Goal: Transaction & Acquisition: Obtain resource

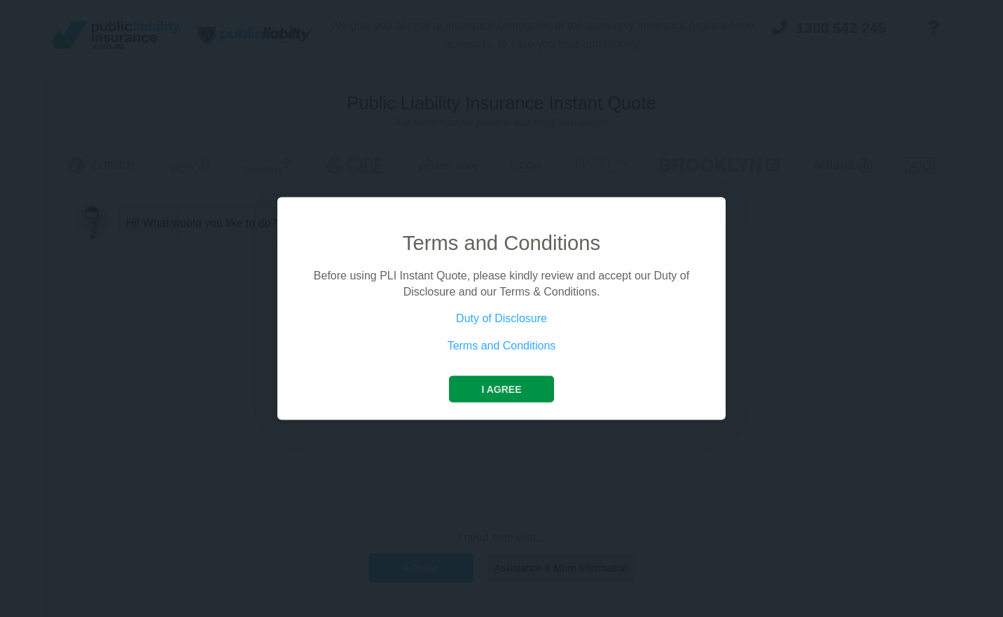
click at [476, 395] on button "I agree" at bounding box center [501, 389] width 104 height 27
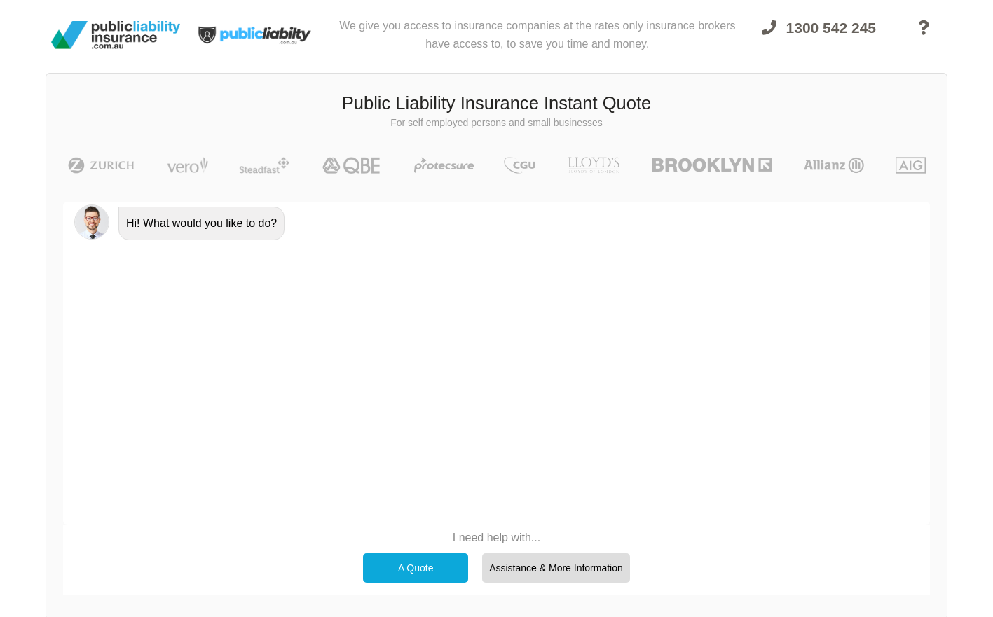
click at [436, 567] on div "A Quote" at bounding box center [415, 567] width 105 height 29
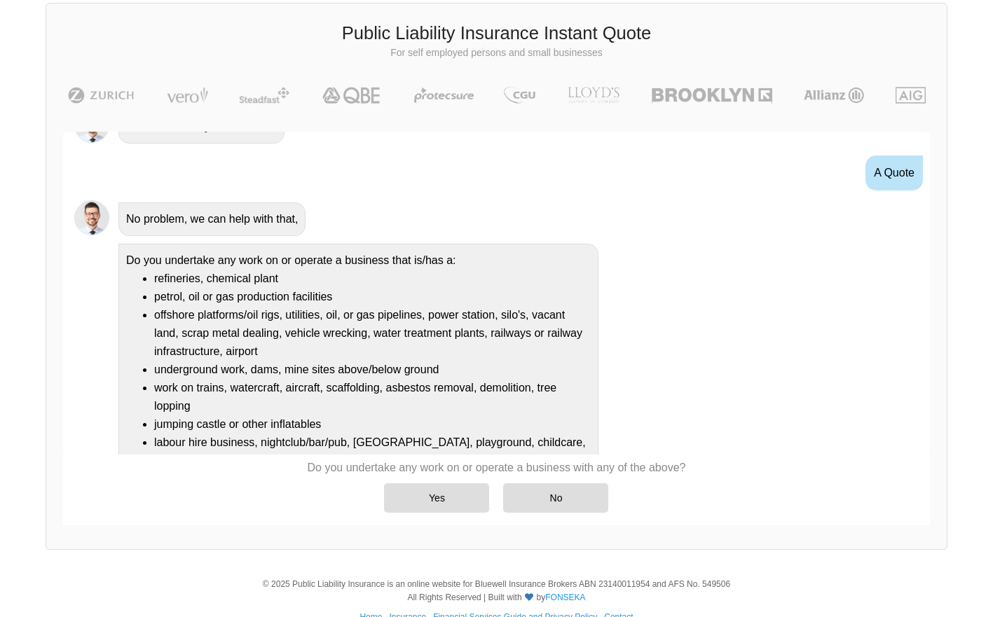
scroll to position [101, 0]
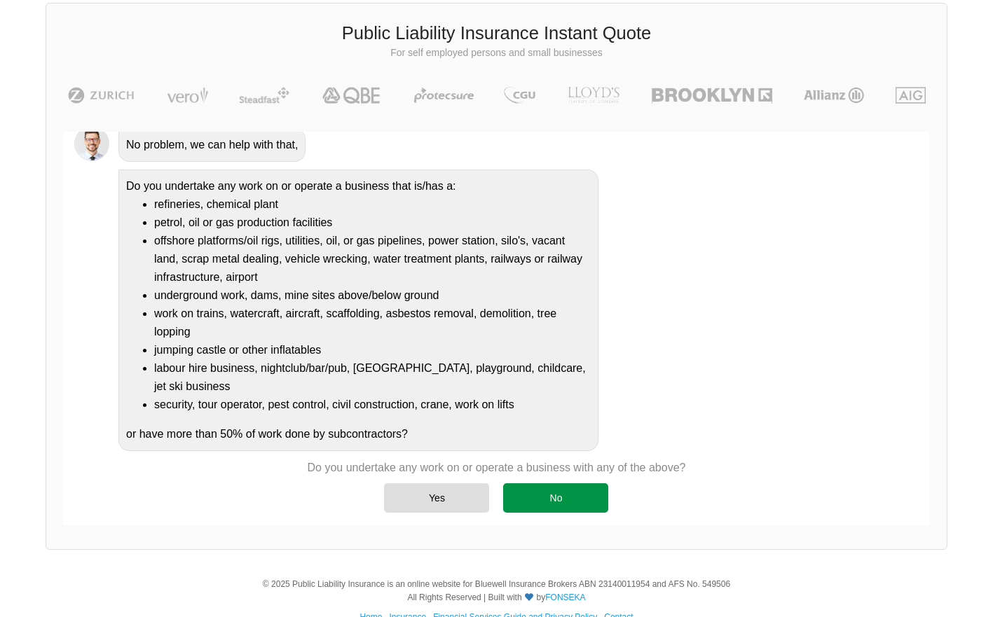
click at [548, 503] on div "No" at bounding box center [555, 497] width 105 height 29
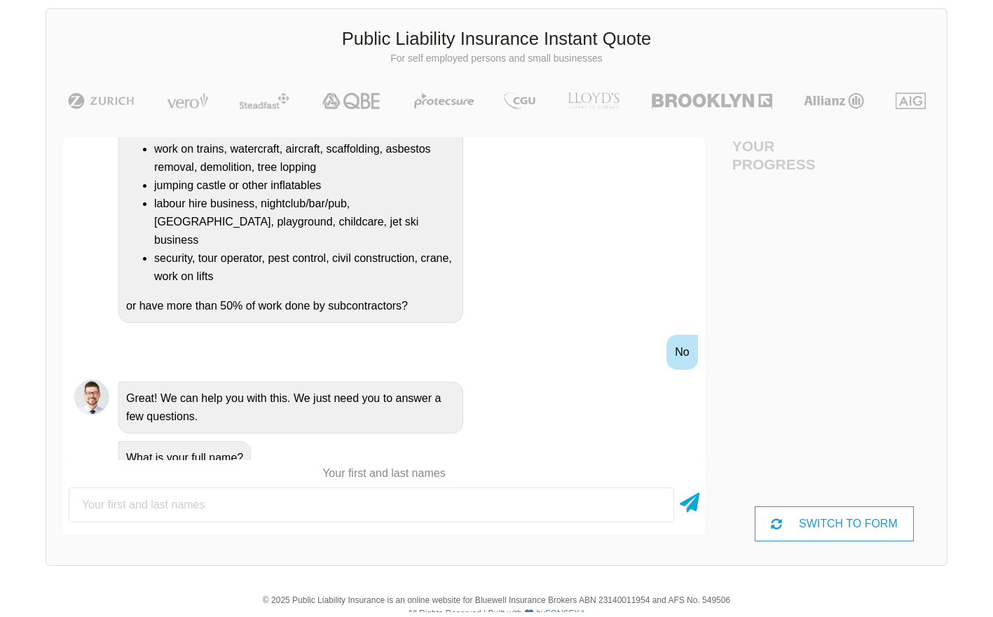
scroll to position [70, 0]
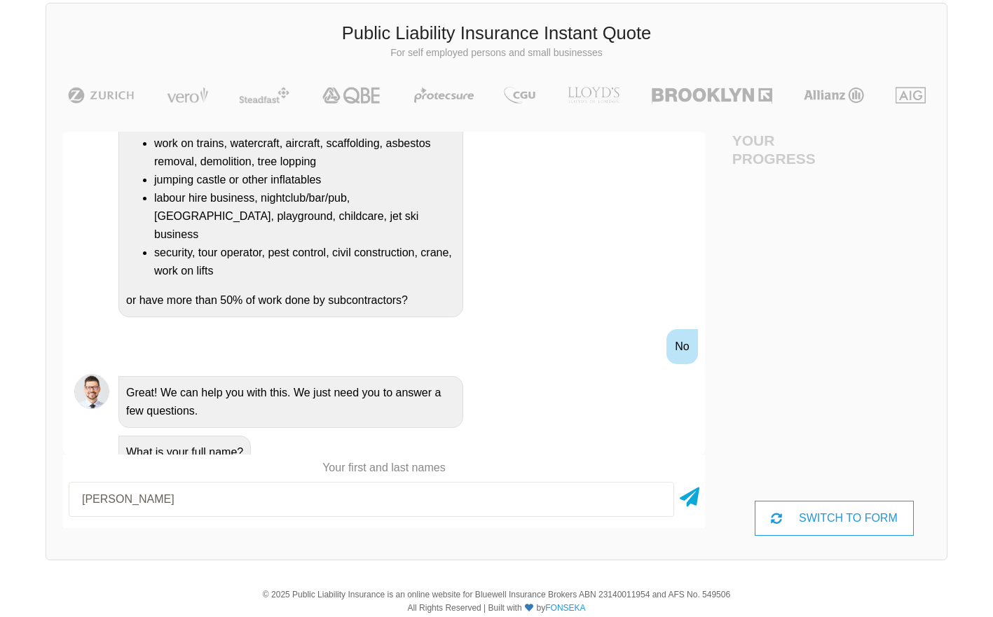
type input "[PERSON_NAME]"
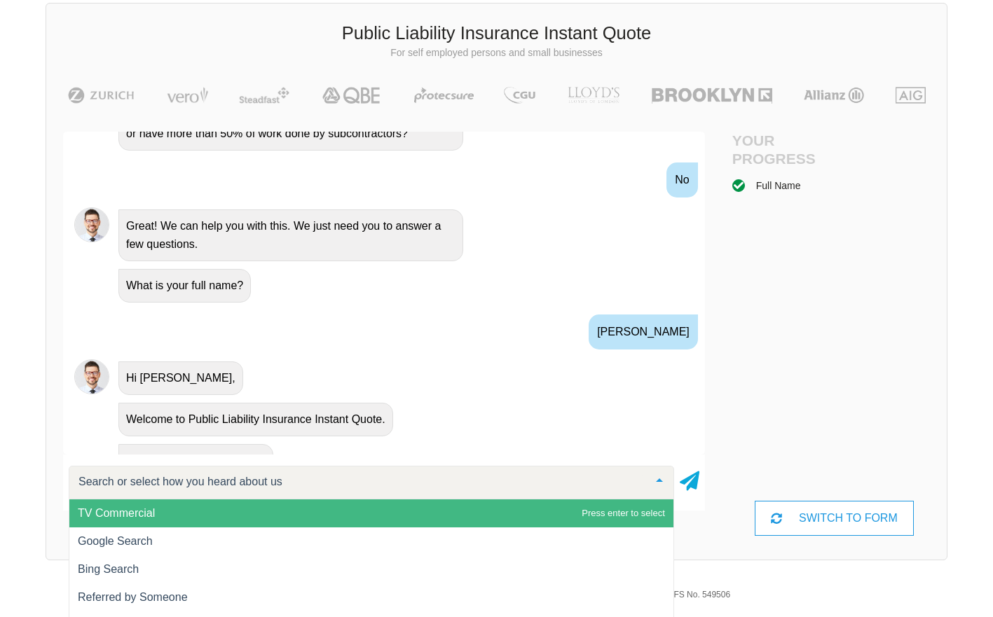
scroll to position [483, 0]
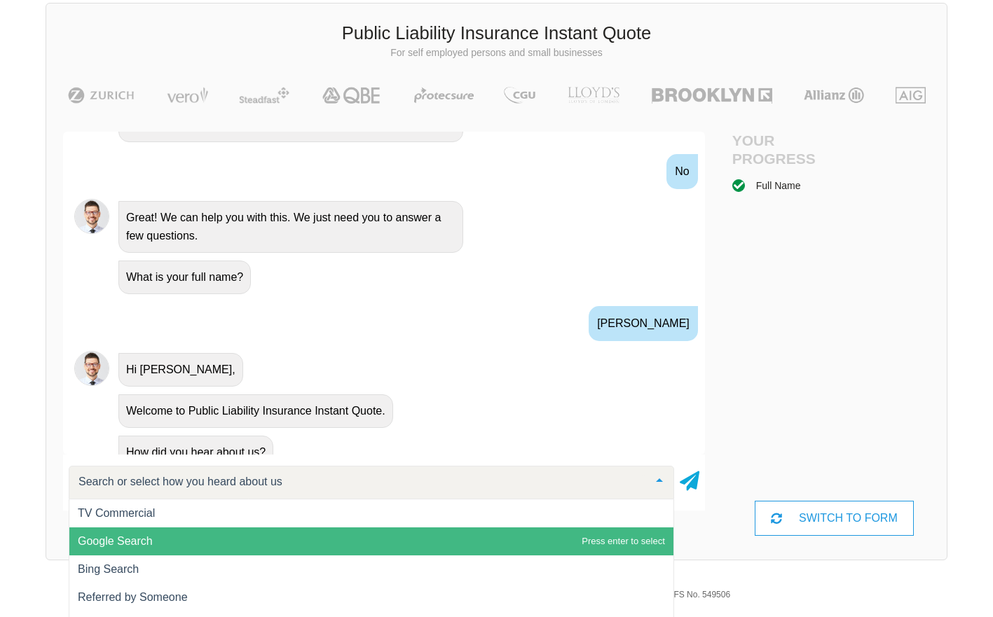
click at [169, 534] on span "Google Search" at bounding box center [371, 541] width 604 height 28
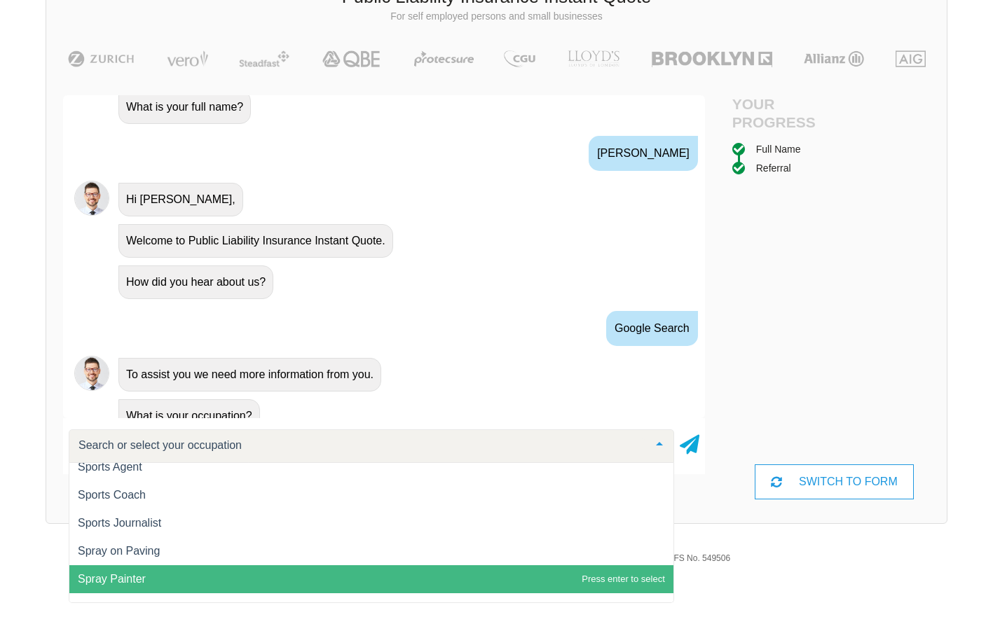
scroll to position [17841, 0]
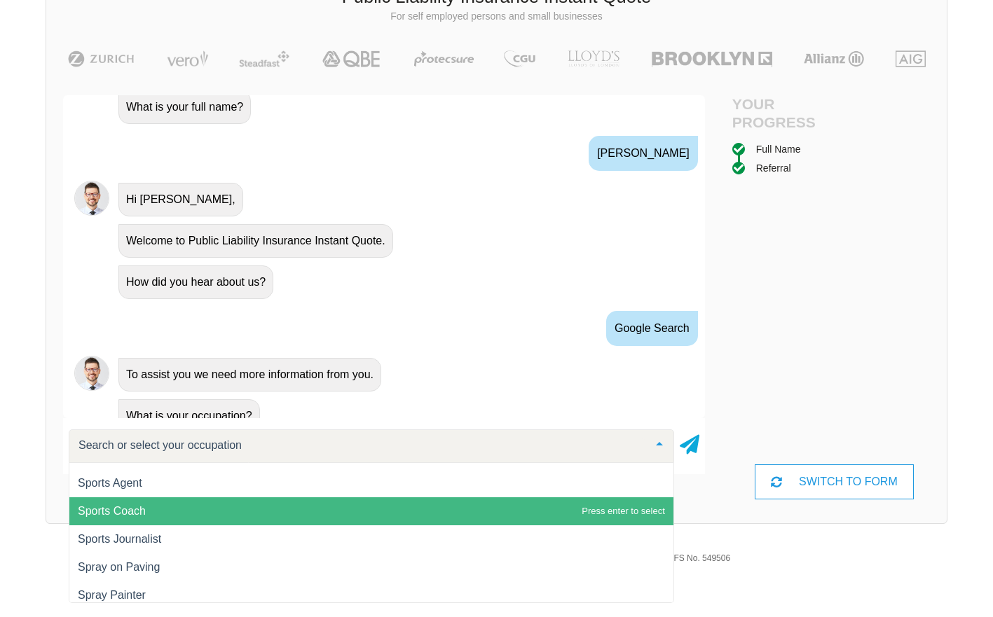
click at [174, 525] on span "Sports Coach" at bounding box center [371, 511] width 604 height 28
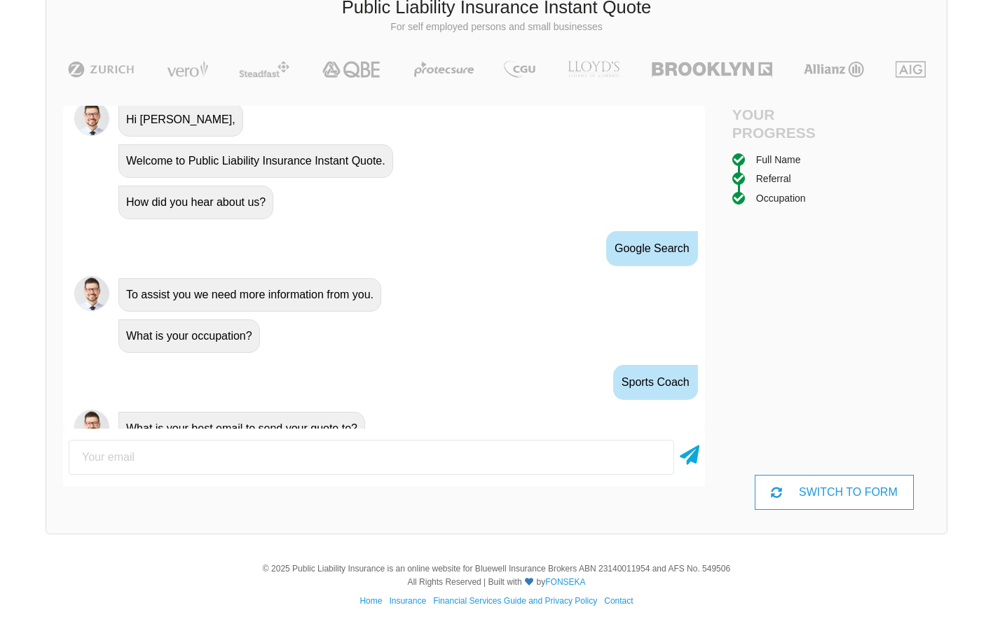
scroll to position [709, 0]
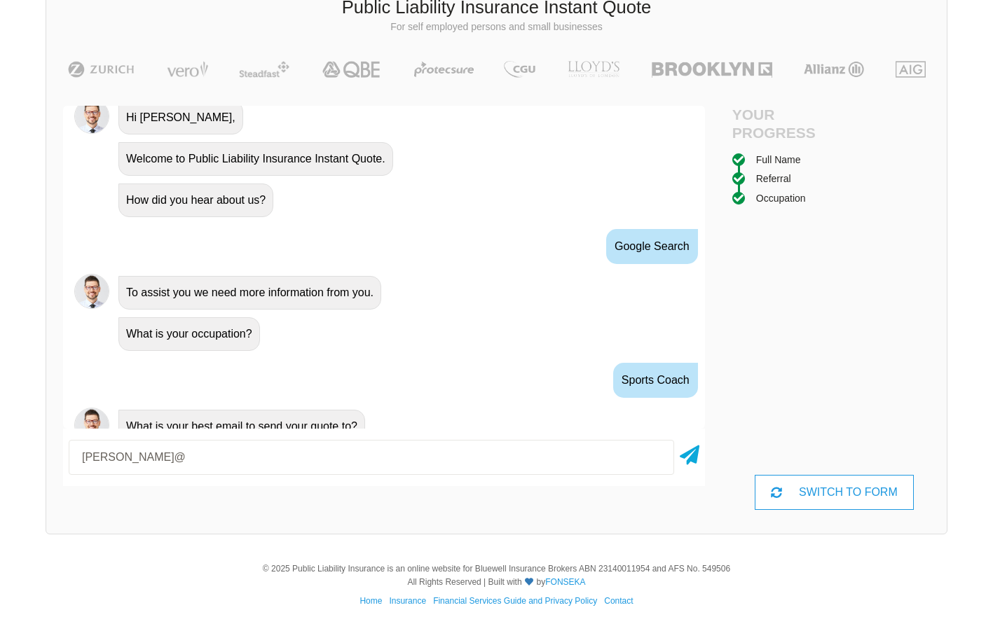
type input "[PERSON_NAME][EMAIL_ADDRESS][DOMAIN_NAME]"
click at [687, 462] on icon at bounding box center [689, 452] width 20 height 25
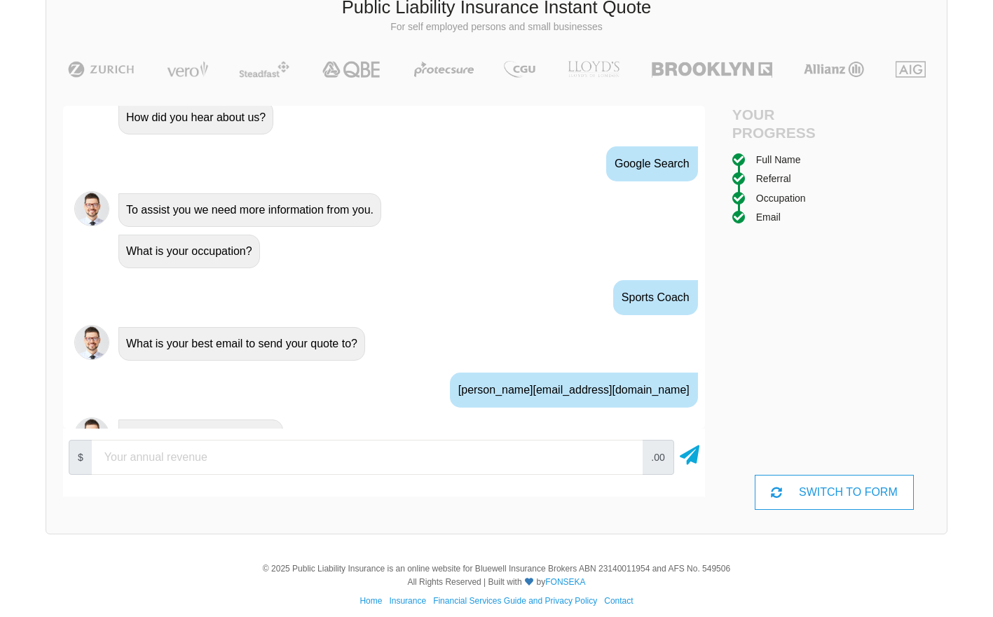
scroll to position [801, 0]
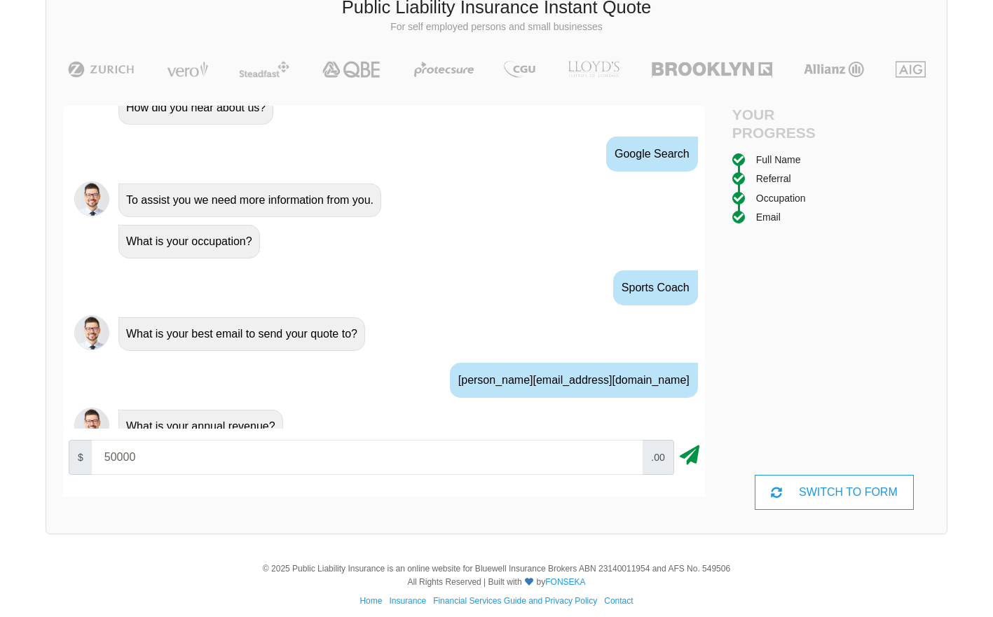
type input "50000"
click at [685, 457] on icon at bounding box center [689, 452] width 20 height 25
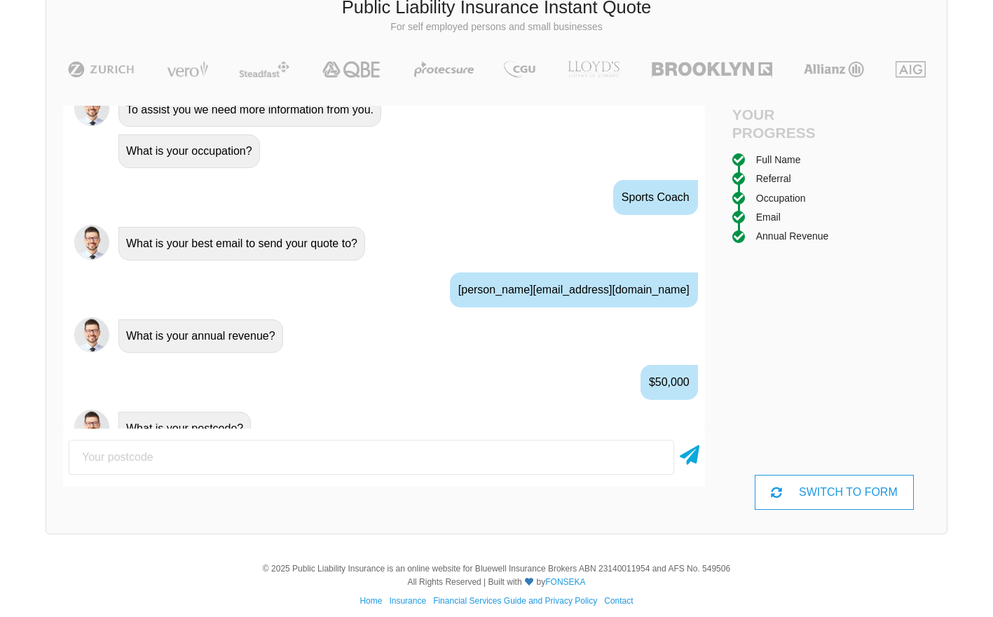
scroll to position [894, 0]
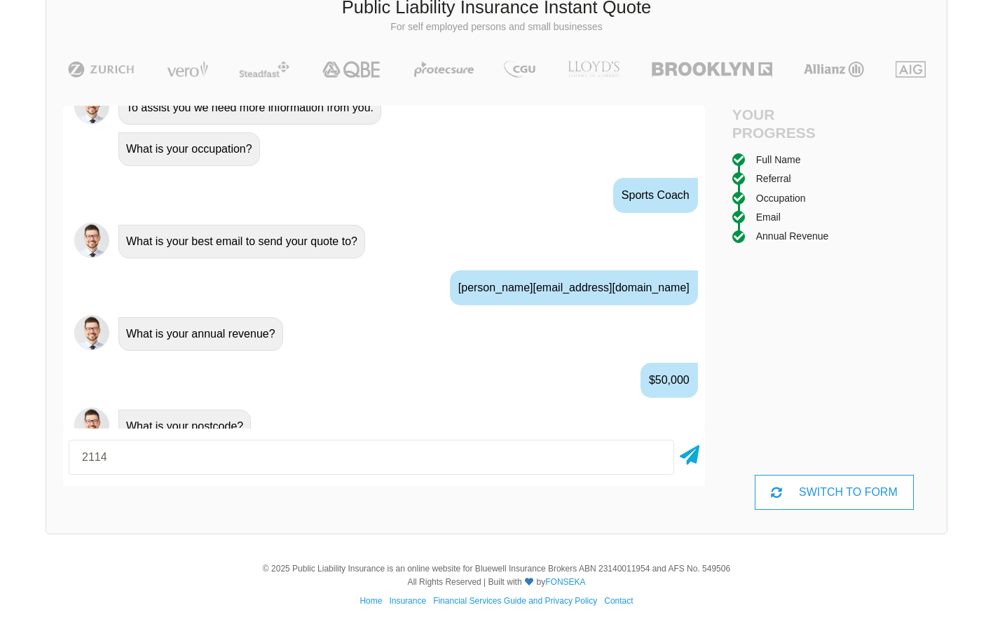
type input "2114"
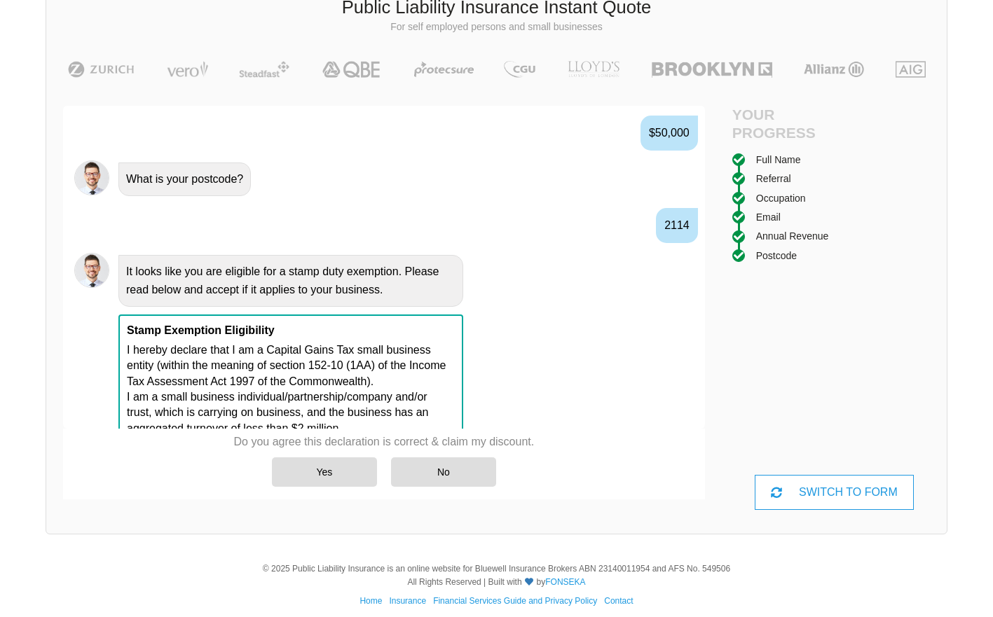
scroll to position [1142, 0]
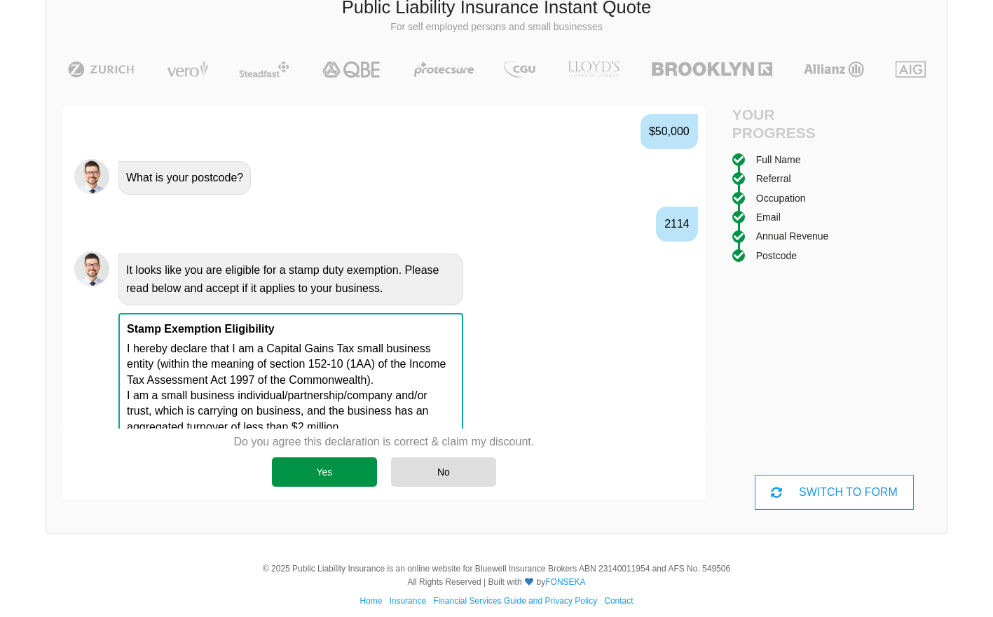
click at [350, 475] on div "Yes" at bounding box center [324, 471] width 105 height 29
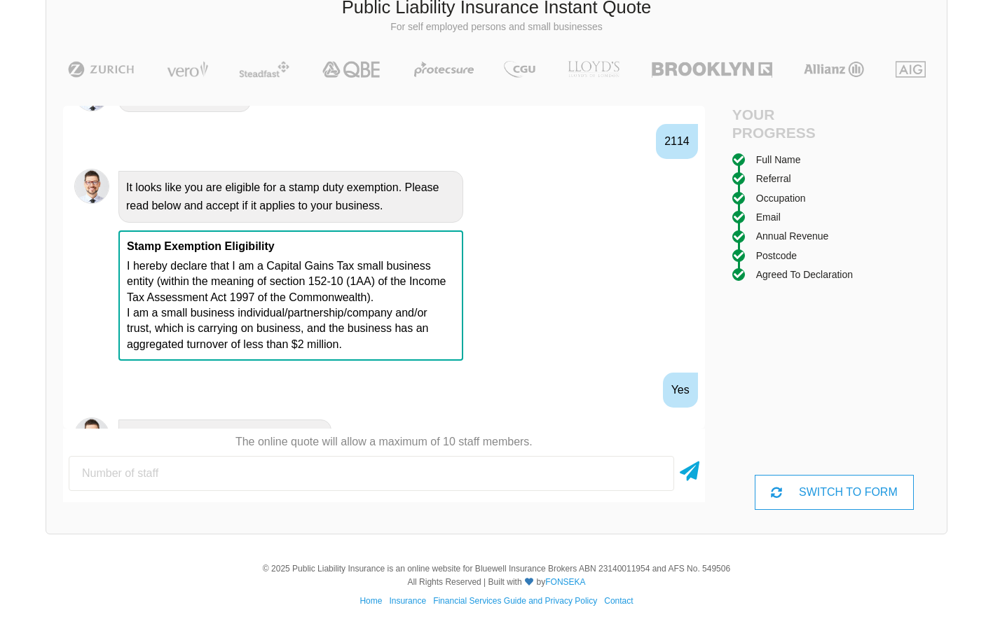
scroll to position [1235, 0]
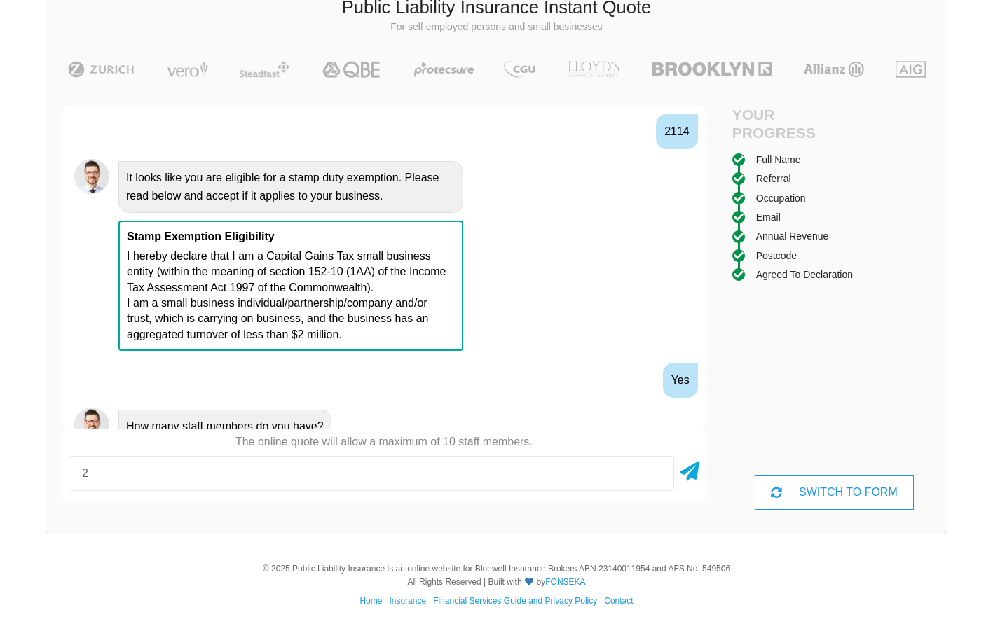
type input "2"
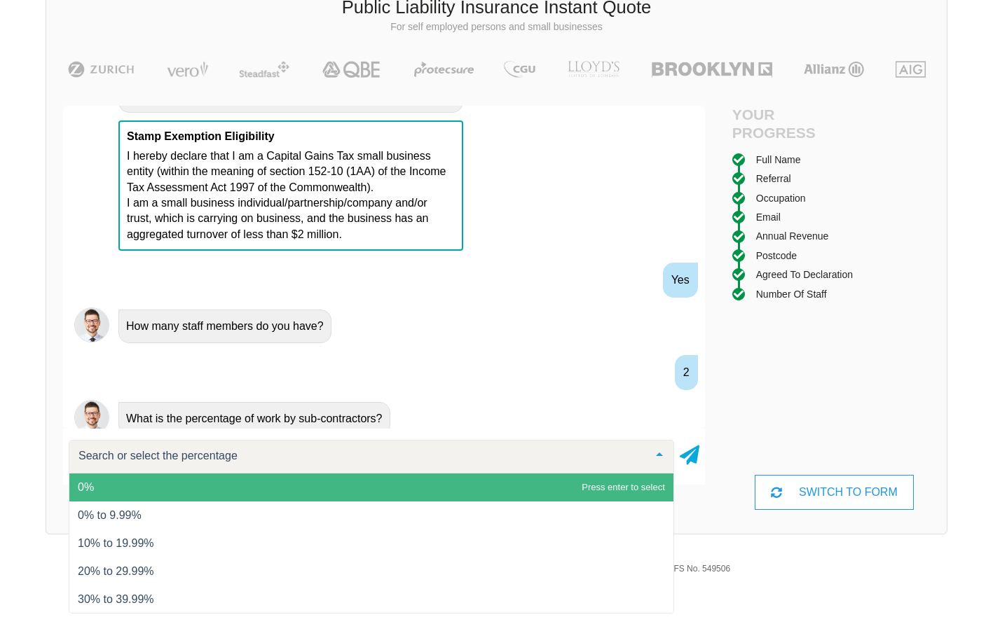
scroll to position [1342, 0]
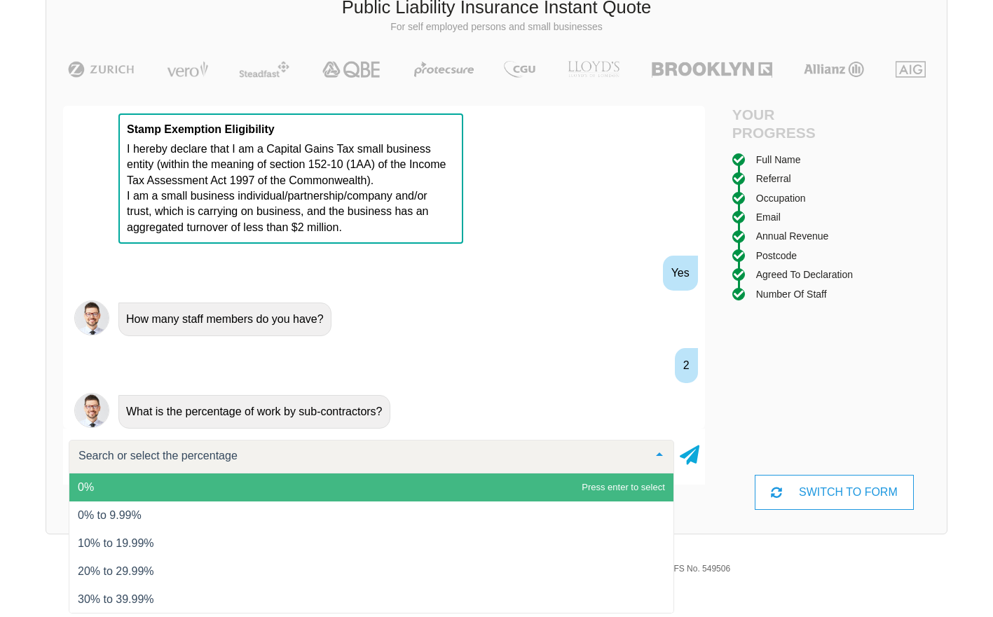
click at [245, 485] on span "0%" at bounding box center [371, 487] width 604 height 28
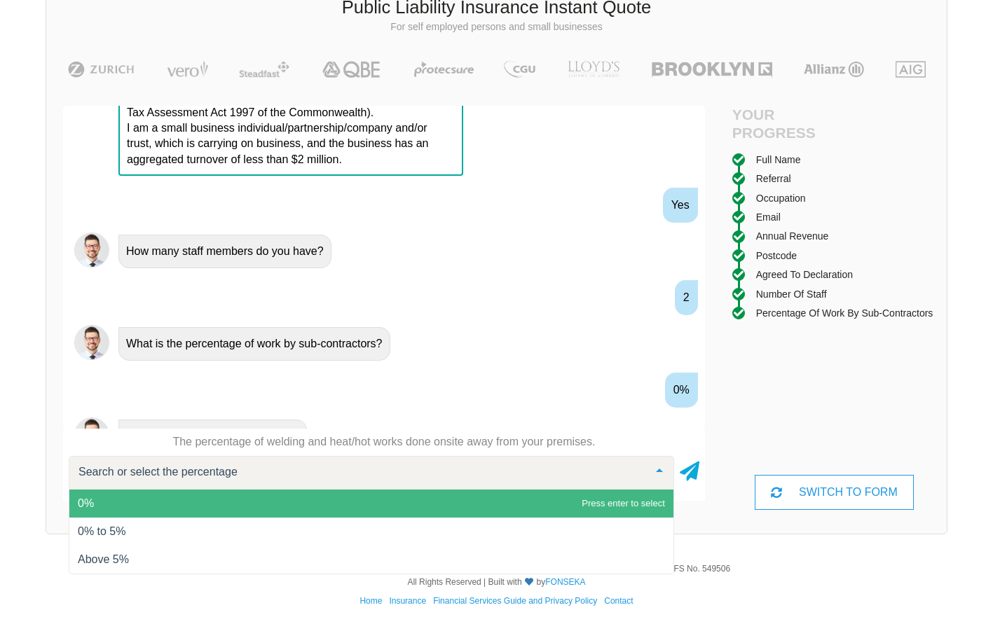
scroll to position [1420, 0]
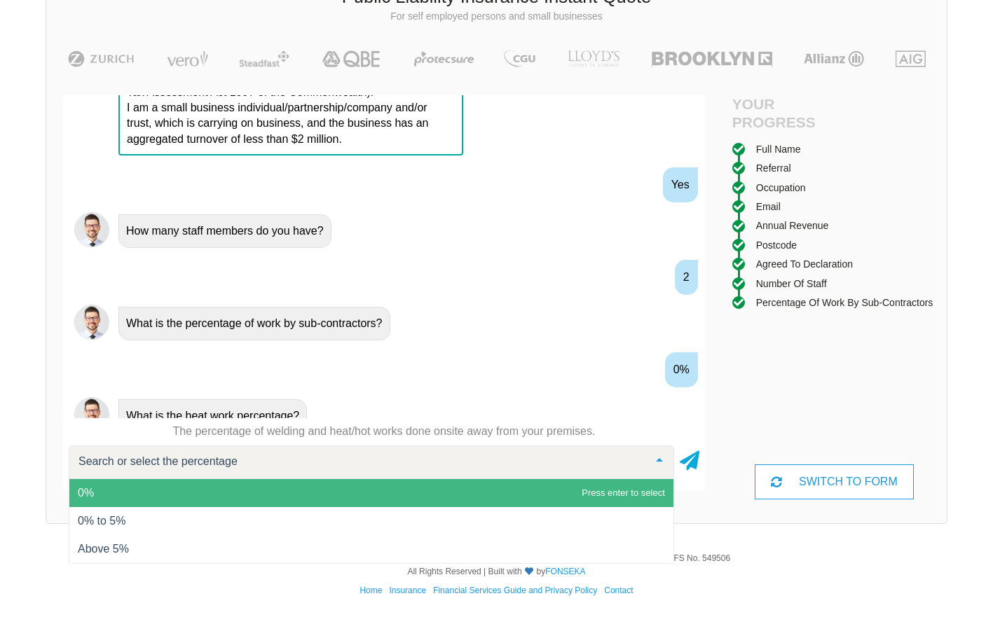
click at [235, 489] on span "0%" at bounding box center [371, 493] width 604 height 28
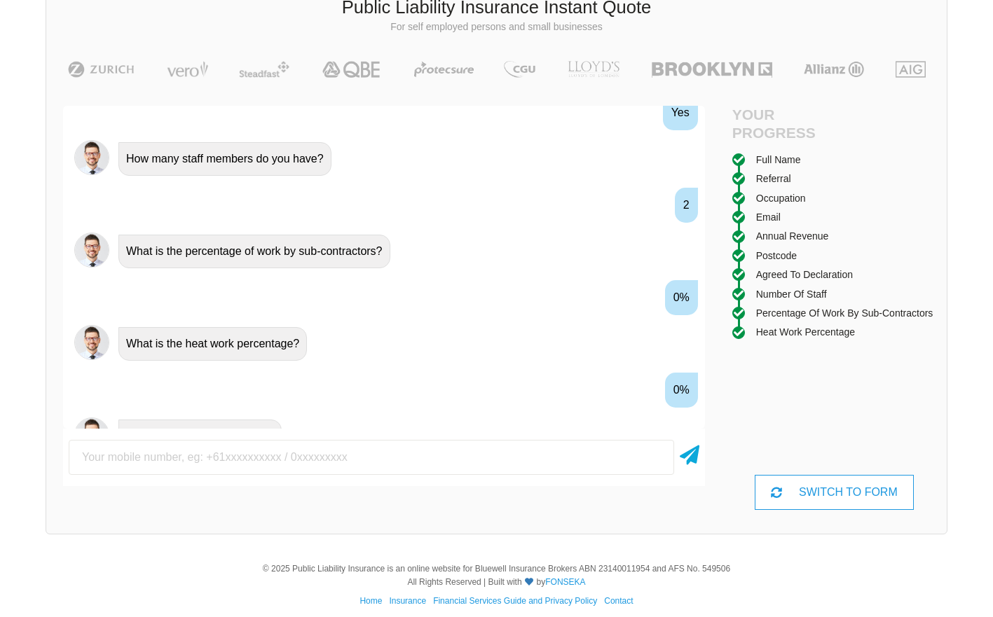
scroll to position [1512, 0]
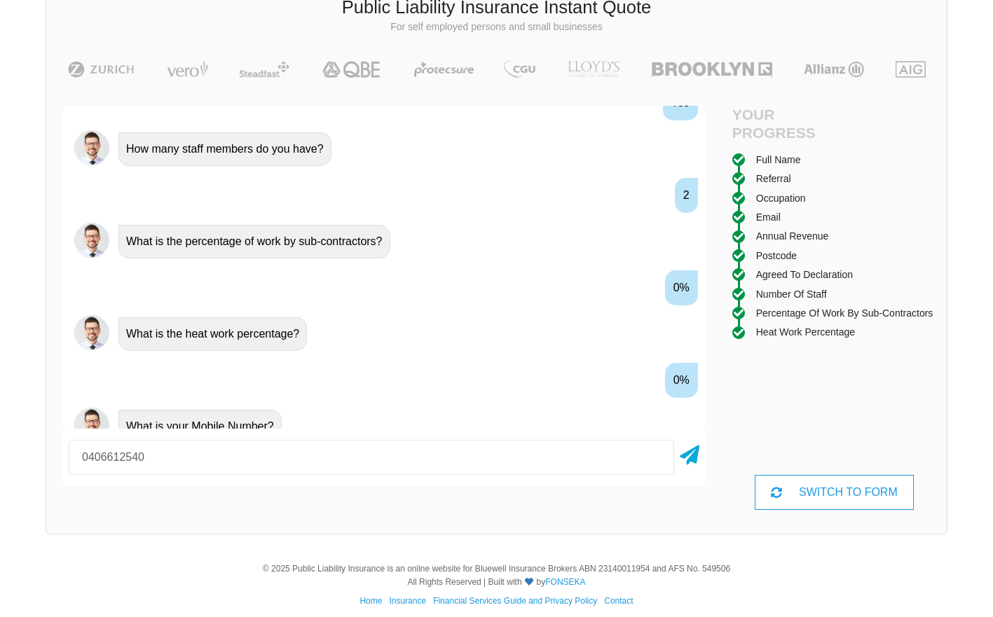
type input "0406612540"
click at [703, 457] on div "0406612540" at bounding box center [384, 457] width 642 height 46
click at [697, 457] on icon at bounding box center [689, 452] width 20 height 25
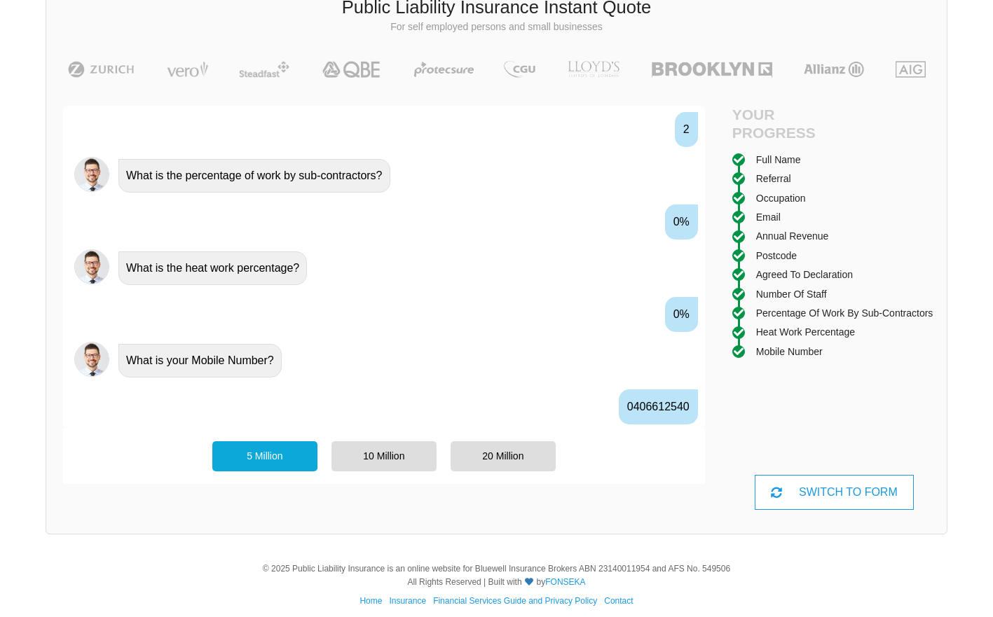
scroll to position [1605, 0]
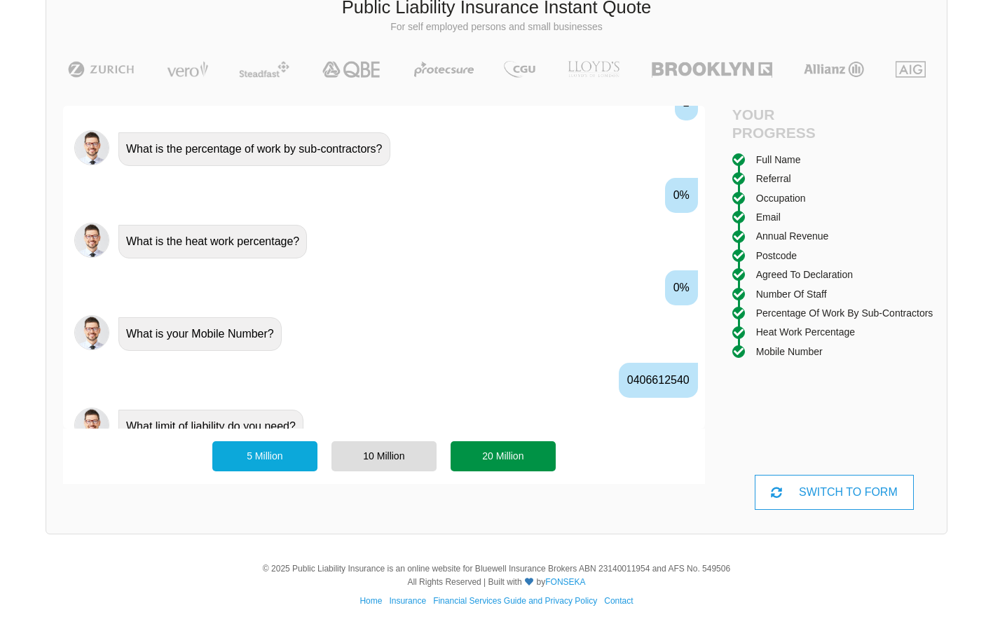
click at [520, 451] on div "20 Million" at bounding box center [502, 455] width 105 height 29
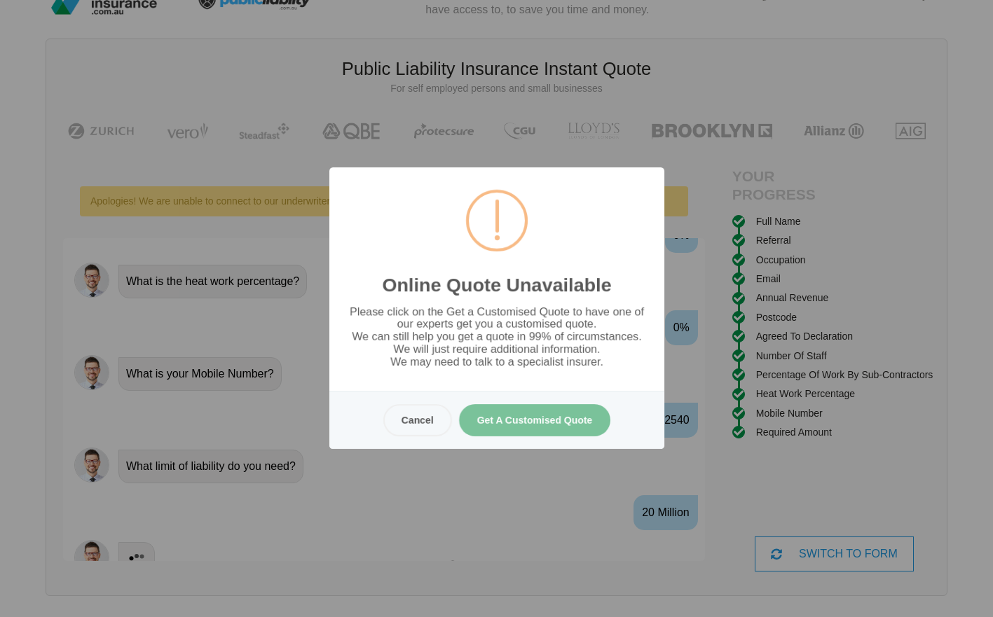
scroll to position [0, 0]
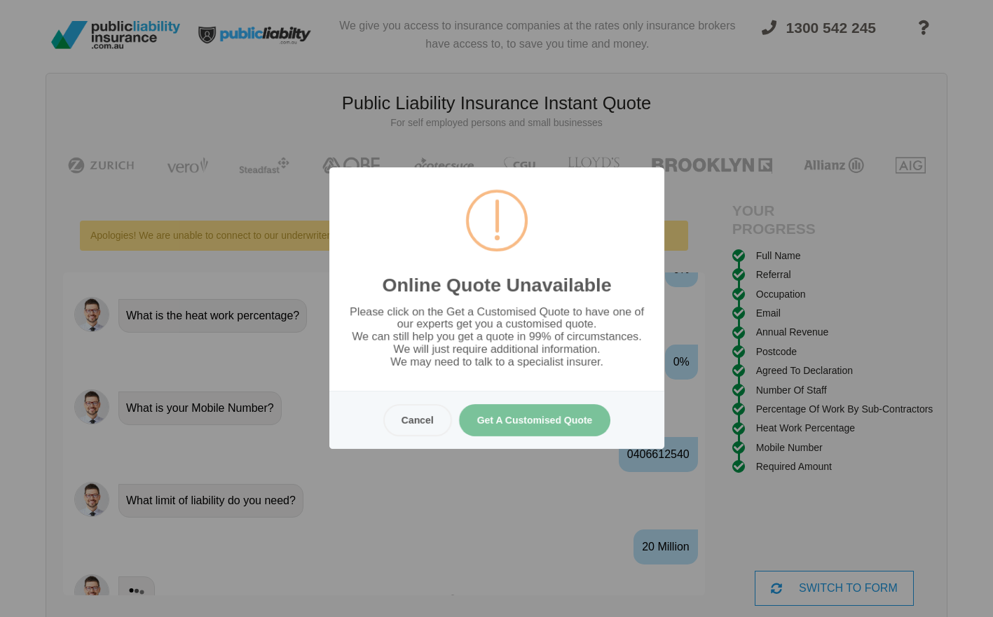
click at [538, 424] on button "Get A Customised Quote" at bounding box center [534, 420] width 152 height 32
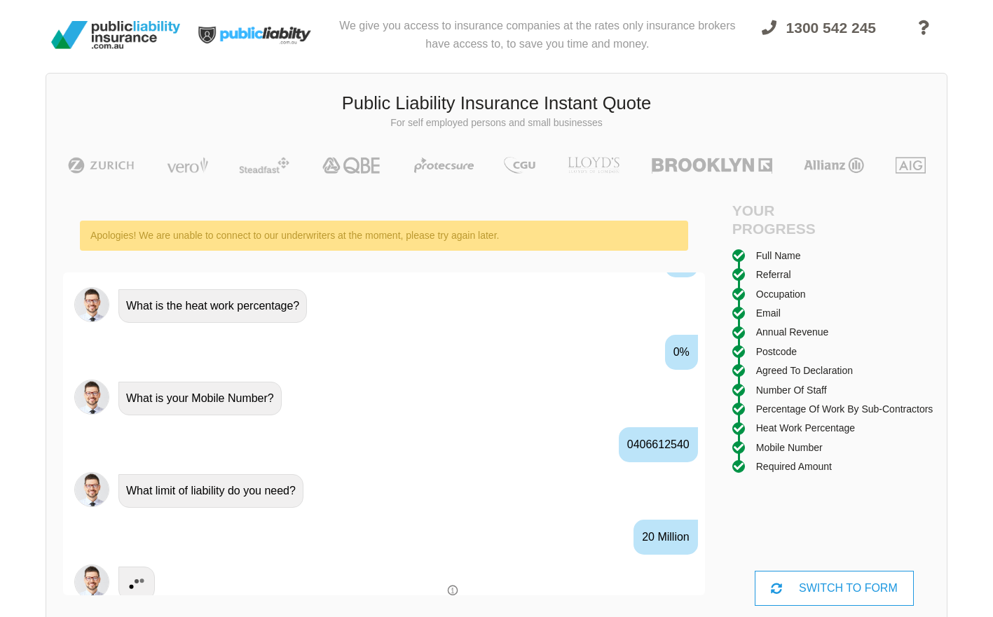
scroll to position [1712, 0]
